Goal: Task Accomplishment & Management: Manage account settings

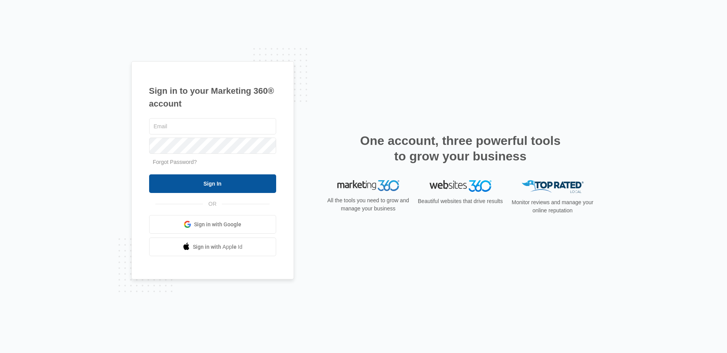
type input "[EMAIL_ADDRESS][DOMAIN_NAME]"
click at [208, 179] on input "Sign In" at bounding box center [212, 183] width 127 height 19
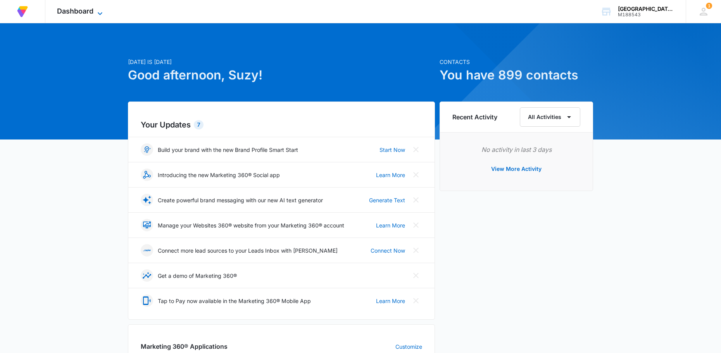
click at [99, 9] on icon at bounding box center [99, 13] width 9 height 9
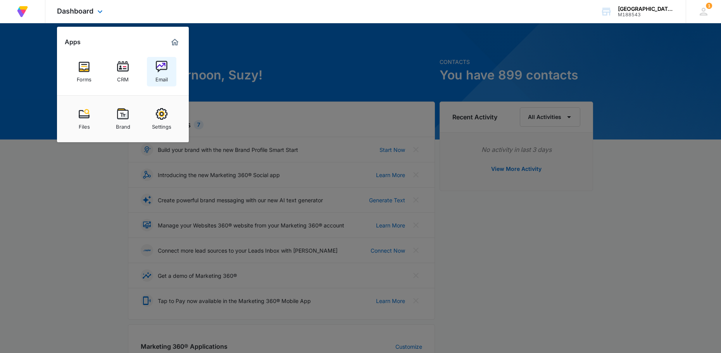
click at [158, 79] on div "Email" at bounding box center [161, 77] width 12 height 10
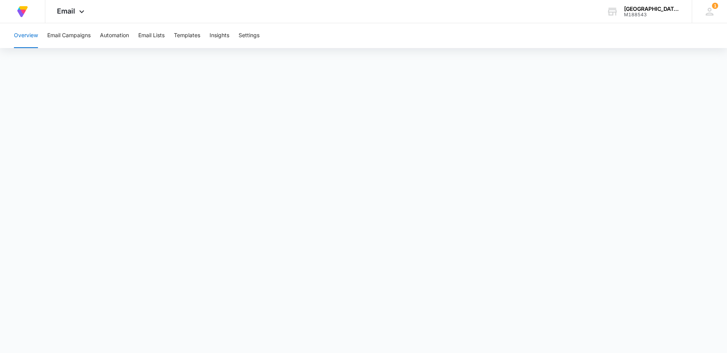
click at [37, 34] on button "Overview" at bounding box center [26, 35] width 24 height 25
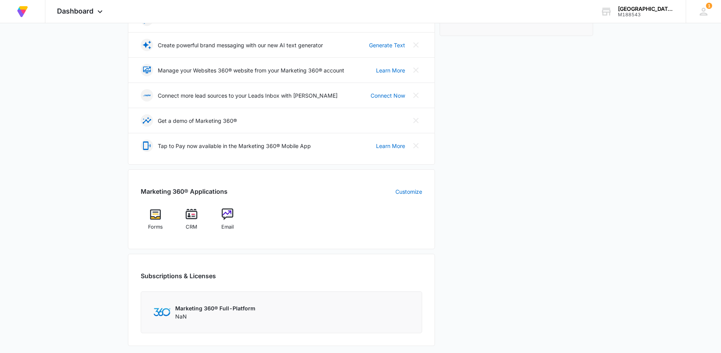
scroll to position [296, 0]
